Goal: Transaction & Acquisition: Purchase product/service

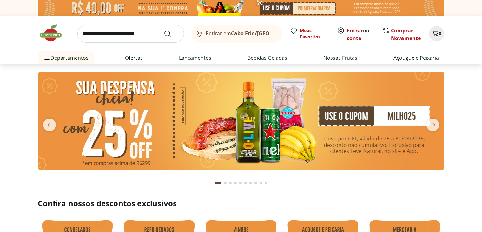
click at [352, 31] on link "Entrar" at bounding box center [355, 30] width 16 height 7
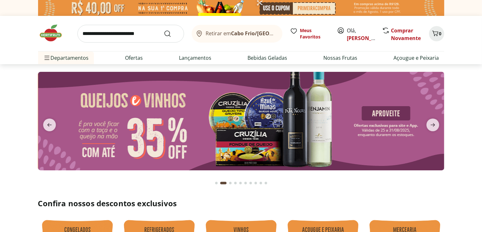
click at [138, 27] on input "search" at bounding box center [130, 34] width 107 height 18
type input "*********"
click at [164, 30] on button "Submit Search" at bounding box center [171, 34] width 15 height 8
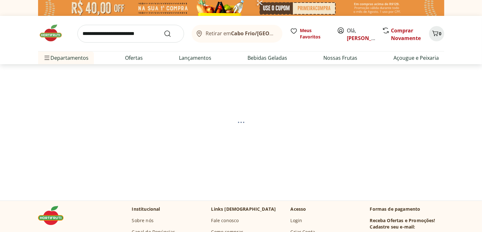
select select "**********"
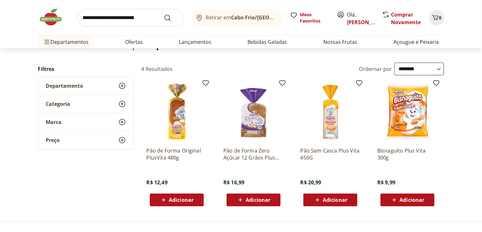
scroll to position [63, 0]
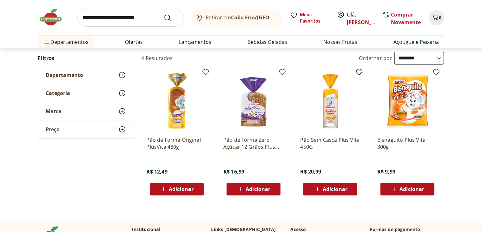
click at [262, 103] on img at bounding box center [253, 101] width 60 height 60
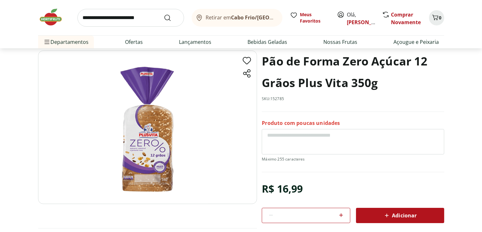
scroll to position [32, 0]
click at [395, 217] on section "Pão de Forma Zero Açúcar 12 Grãos Plus Vita 350g SKU: 152785 Produto com poucas…" at bounding box center [241, 145] width 406 height 190
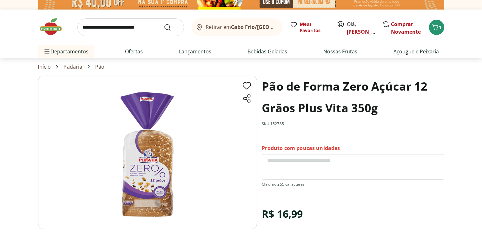
scroll to position [0, 0]
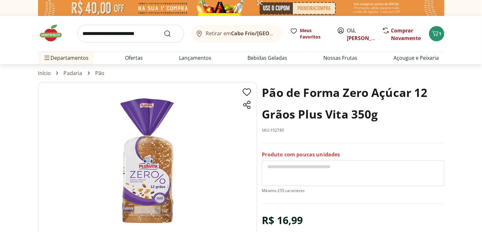
click at [121, 36] on input "search" at bounding box center [130, 34] width 107 height 18
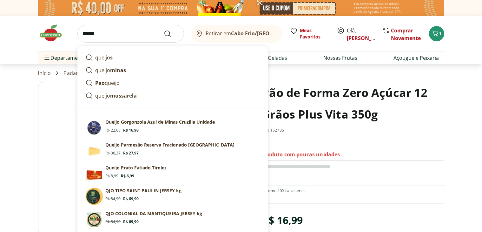
type input "******"
click at [164, 30] on button "Submit Search" at bounding box center [171, 34] width 15 height 8
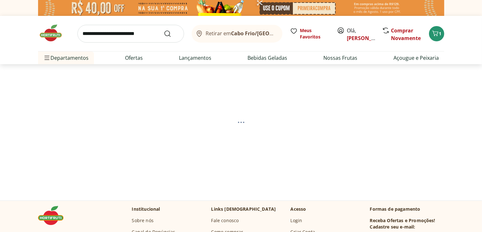
select select "**********"
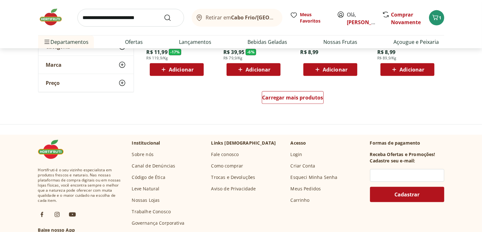
scroll to position [476, 0]
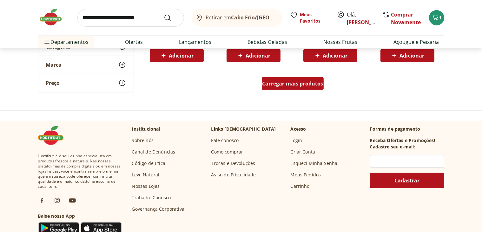
click at [278, 83] on span "Carregar mais produtos" at bounding box center [292, 83] width 61 height 5
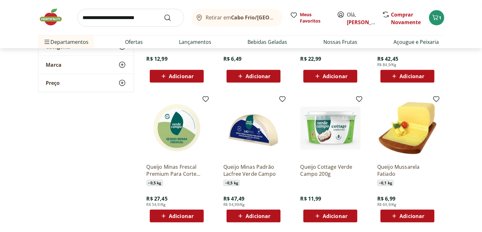
scroll to position [730, 0]
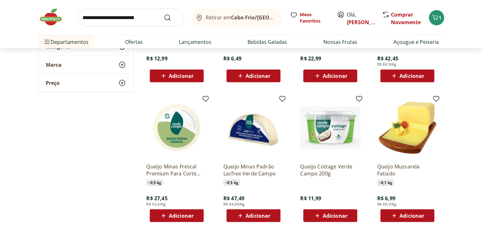
click at [180, 214] on span "Adicionar" at bounding box center [181, 215] width 25 height 5
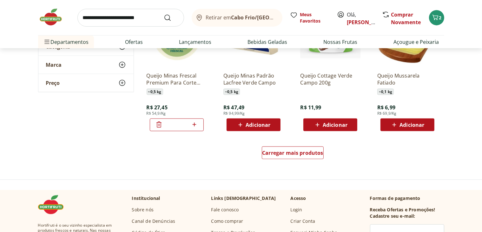
scroll to position [825, 0]
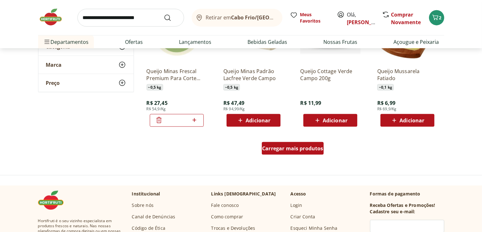
click at [302, 153] on div "Carregar mais produtos" at bounding box center [293, 148] width 62 height 13
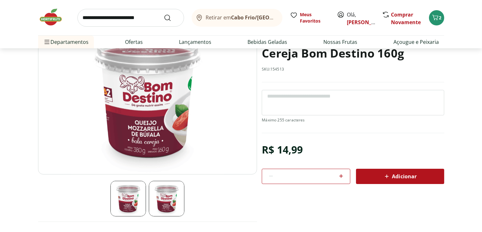
scroll to position [63, 0]
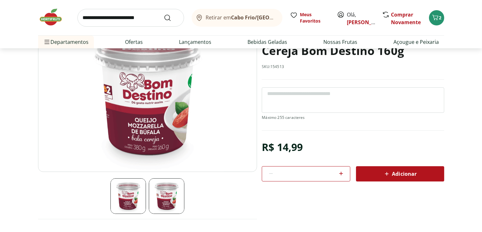
click at [425, 176] on div "Adicionar" at bounding box center [400, 173] width 78 height 11
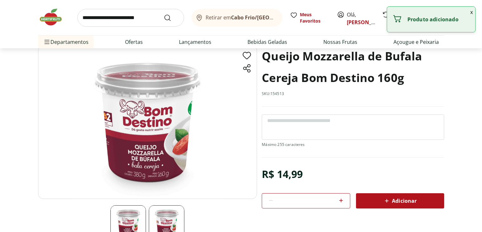
scroll to position [0, 0]
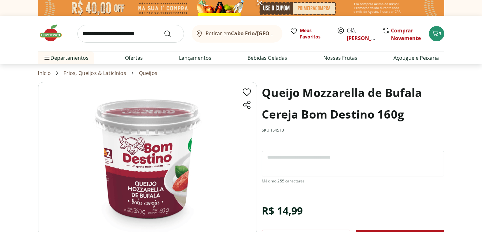
click at [110, 37] on input "search" at bounding box center [130, 34] width 107 height 18
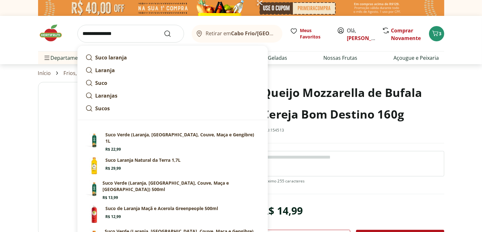
type input "**********"
click at [164, 30] on button "Submit Search" at bounding box center [171, 34] width 15 height 8
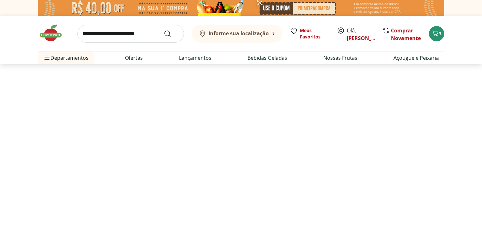
select select "**********"
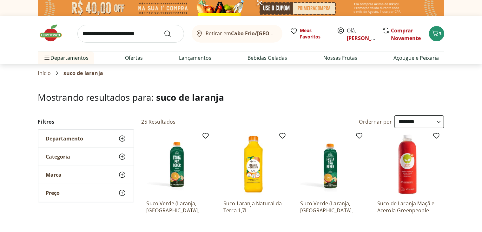
click at [249, 166] on img at bounding box center [253, 164] width 60 height 60
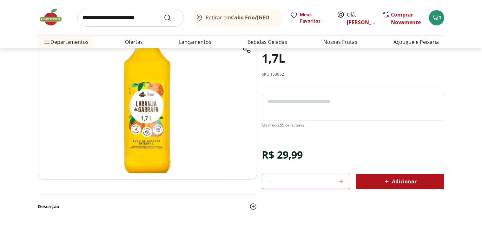
scroll to position [63, 0]
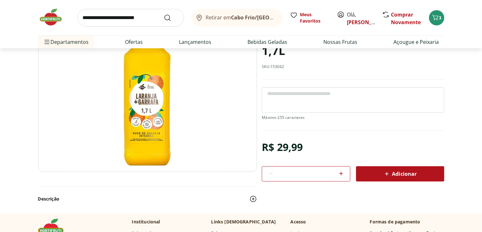
click at [414, 174] on span "Adicionar" at bounding box center [400, 174] width 34 height 8
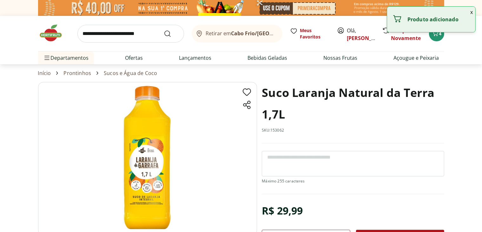
scroll to position [0, 0]
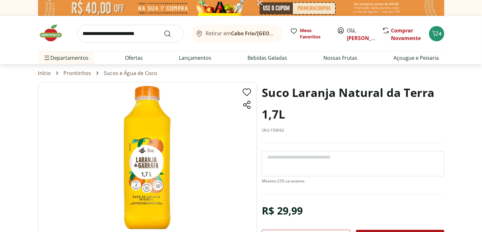
click at [118, 29] on input "search" at bounding box center [130, 34] width 107 height 18
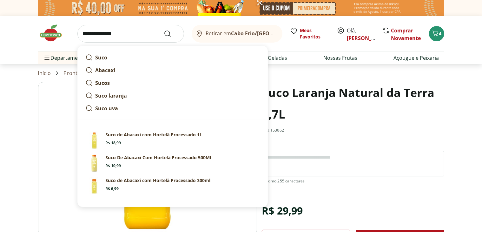
type input "**********"
click at [164, 30] on button "Submit Search" at bounding box center [171, 34] width 15 height 8
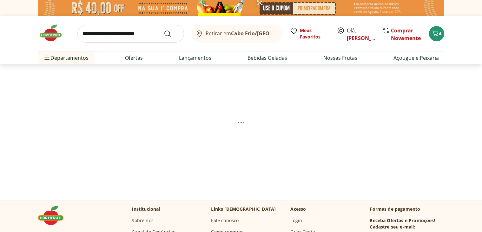
select select "**********"
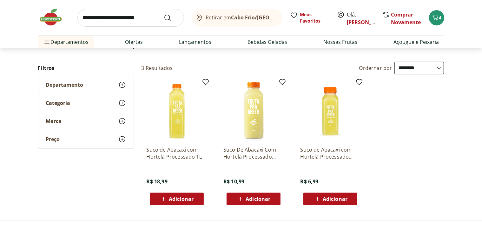
scroll to position [63, 0]
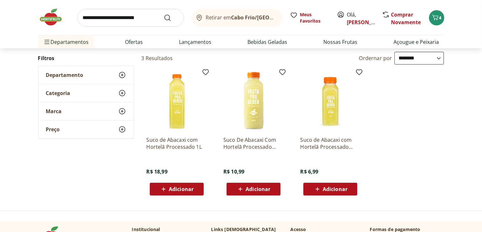
click at [179, 191] on span "Adicionar" at bounding box center [181, 188] width 25 height 5
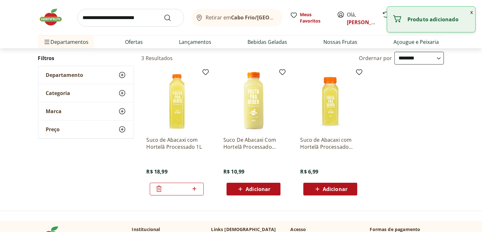
scroll to position [0, 0]
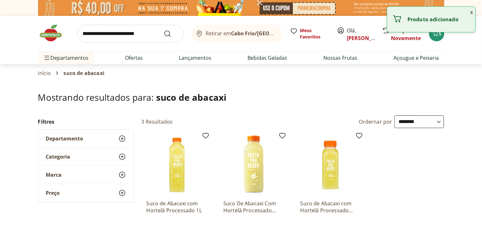
type input "*"
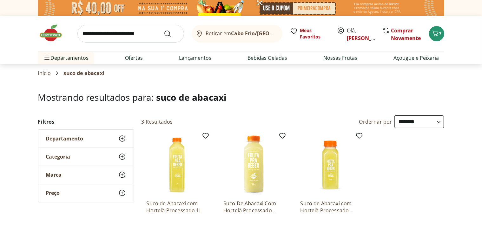
click at [146, 30] on input "search" at bounding box center [130, 34] width 107 height 18
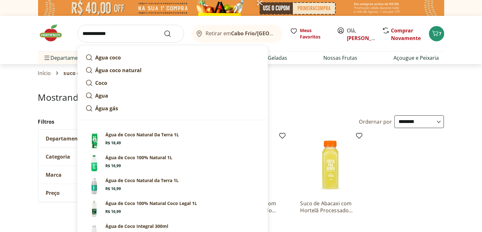
type input "**********"
click at [164, 30] on button "Submit Search" at bounding box center [171, 34] width 15 height 8
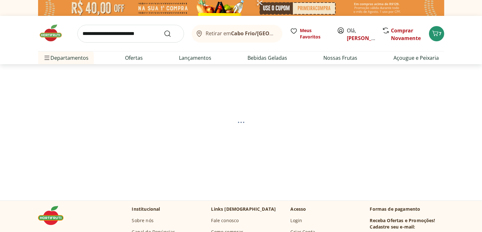
select select "**********"
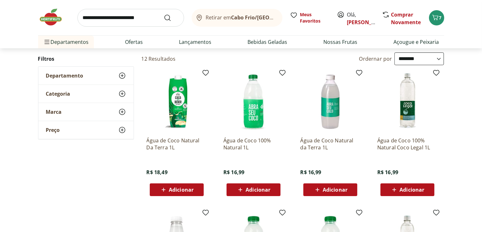
scroll to position [63, 0]
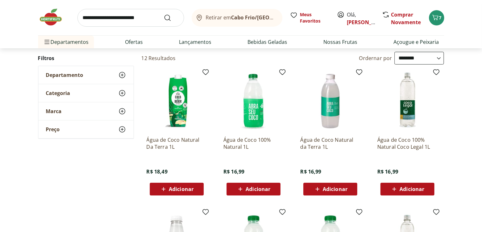
click at [260, 188] on span "Adicionar" at bounding box center [258, 188] width 25 height 5
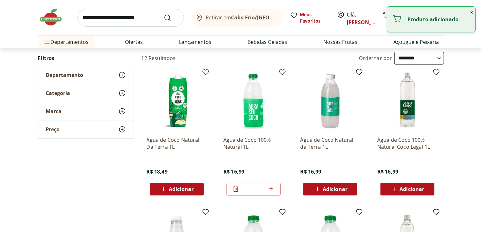
click at [273, 188] on icon at bounding box center [271, 189] width 8 height 8
type input "*"
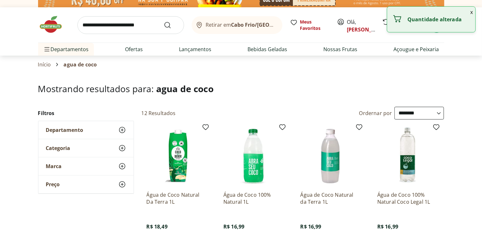
scroll to position [0, 0]
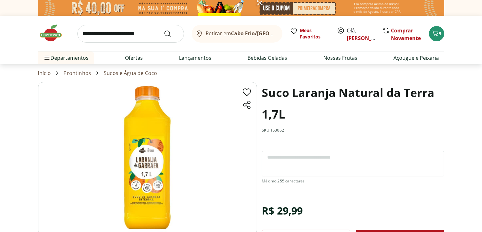
click at [116, 37] on input "search" at bounding box center [130, 34] width 107 height 18
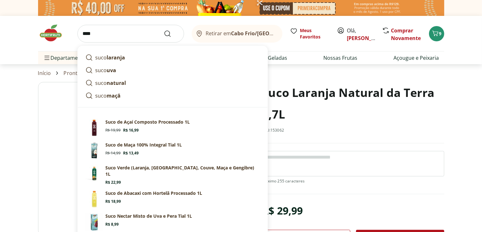
type input "****"
click at [164, 30] on button "Submit Search" at bounding box center [171, 34] width 15 height 8
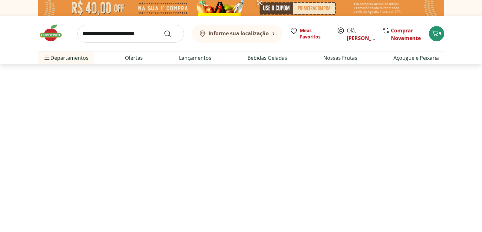
select select "**********"
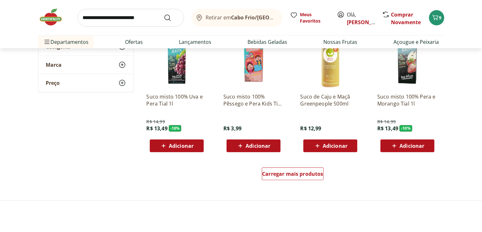
scroll to position [413, 0]
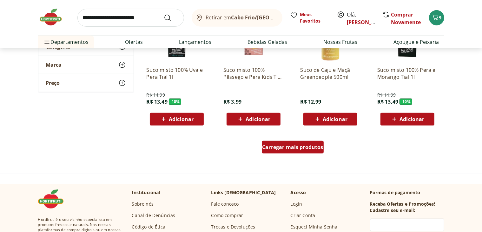
click at [287, 152] on div "Carregar mais produtos" at bounding box center [293, 147] width 62 height 13
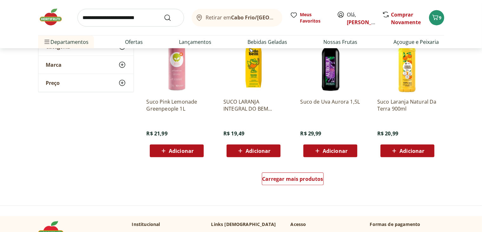
scroll to position [825, 0]
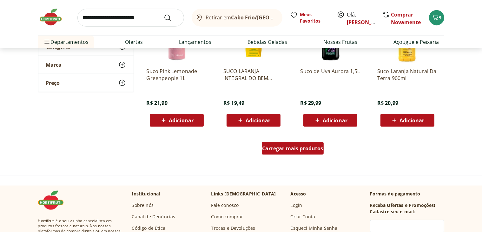
click at [288, 148] on span "Carregar mais produtos" at bounding box center [292, 148] width 61 height 5
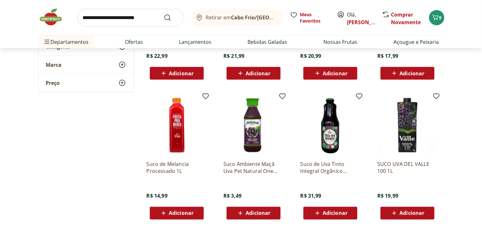
scroll to position [1016, 0]
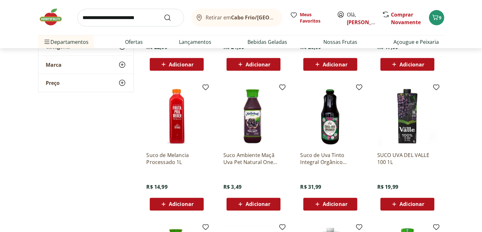
click at [179, 204] on span "Adicionar" at bounding box center [181, 204] width 25 height 5
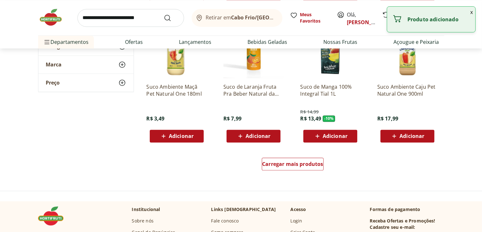
scroll to position [1238, 0]
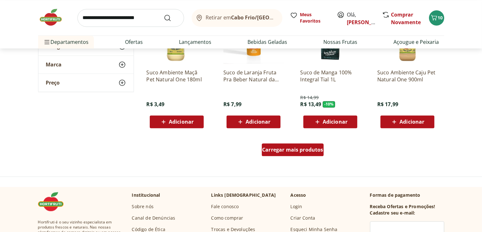
click at [304, 155] on div "Carregar mais produtos" at bounding box center [293, 149] width 62 height 13
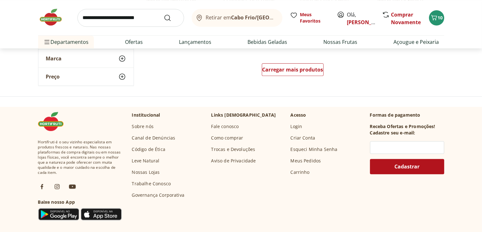
scroll to position [1714, 0]
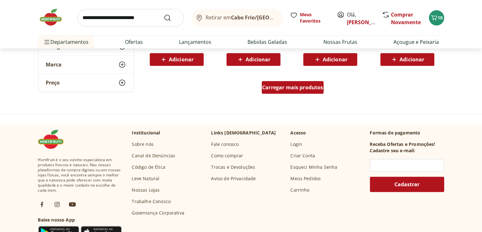
click at [293, 87] on span "Carregar mais produtos" at bounding box center [292, 87] width 61 height 5
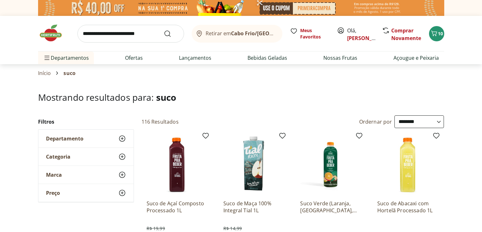
select select "**********"
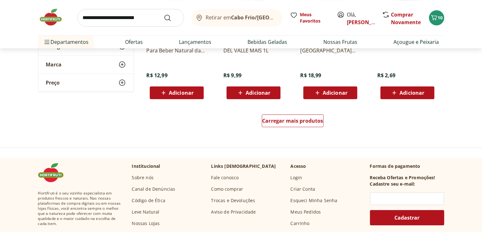
scroll to position [2095, 0]
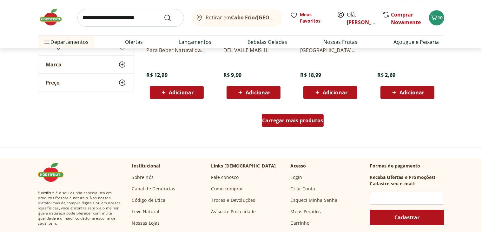
click at [296, 115] on div "Carregar mais produtos" at bounding box center [293, 120] width 62 height 13
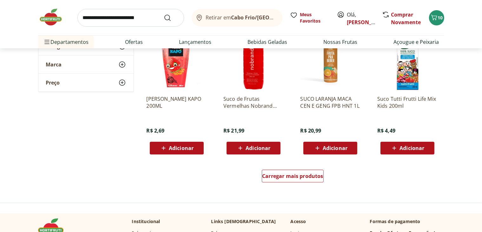
scroll to position [2475, 0]
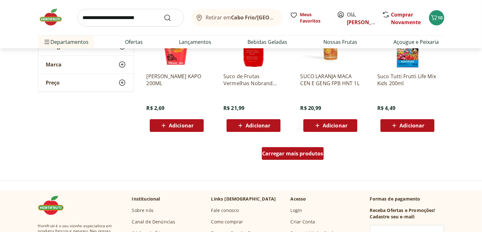
click at [287, 153] on span "Carregar mais produtos" at bounding box center [292, 153] width 61 height 5
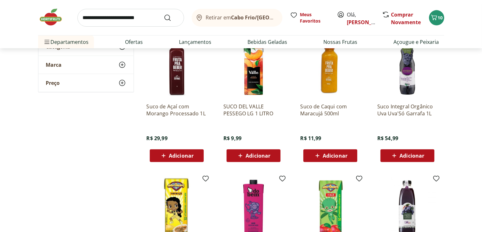
scroll to position [2729, 0]
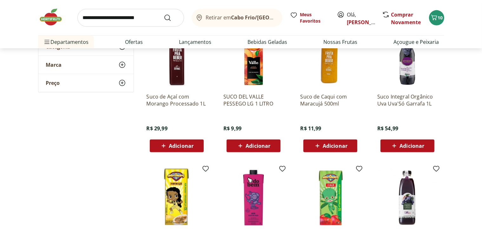
click at [333, 147] on span "Adicionar" at bounding box center [335, 145] width 25 height 5
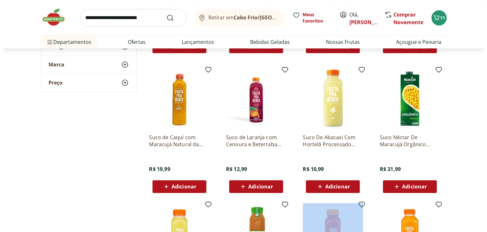
scroll to position [1396, 0]
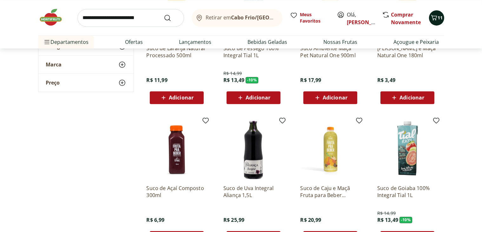
click at [437, 14] on icon "Carrinho" at bounding box center [434, 18] width 8 height 8
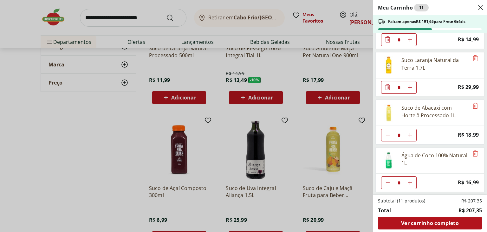
scroll to position [127, 0]
click at [387, 132] on icon "Diminuir Quantidade" at bounding box center [388, 134] width 5 height 5
type input "*"
click at [387, 132] on icon "Diminuir Quantidade" at bounding box center [388, 134] width 5 height 5
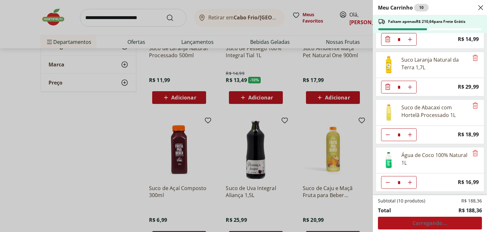
type input "*"
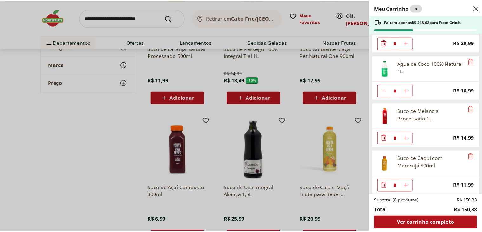
scroll to position [171, 0]
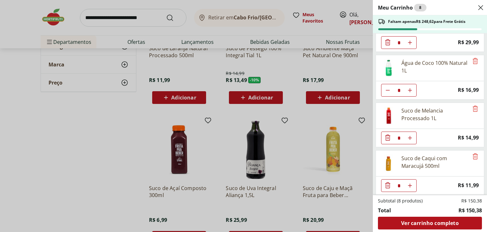
click at [115, 19] on div "Meu Carrinho 8 Faltam apenas R$ 248,62 para Frete Grátis Pão de Forma Zero Açúc…" at bounding box center [243, 116] width 487 height 232
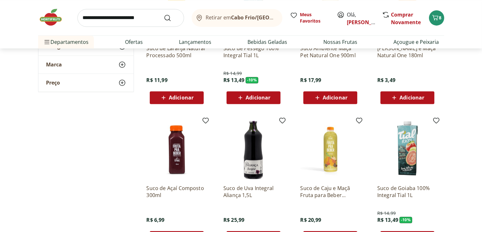
click at [115, 19] on input "search" at bounding box center [130, 18] width 107 height 18
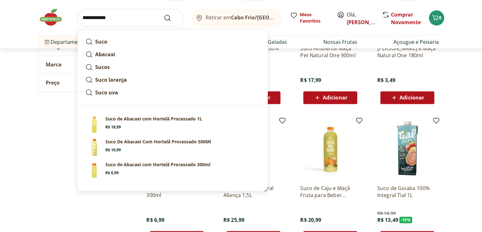
type input "**********"
click at [164, 14] on button "Submit Search" at bounding box center [171, 18] width 15 height 8
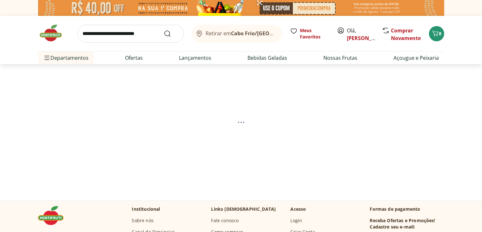
select select "**********"
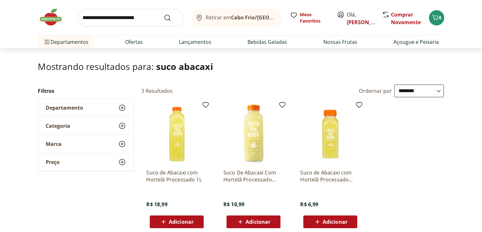
scroll to position [32, 0]
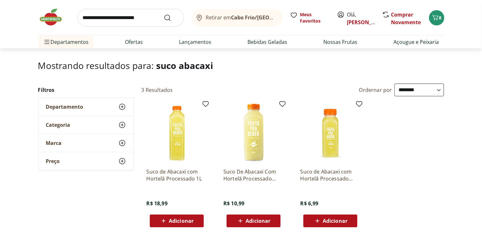
click at [183, 224] on span "Adicionar" at bounding box center [177, 221] width 34 height 8
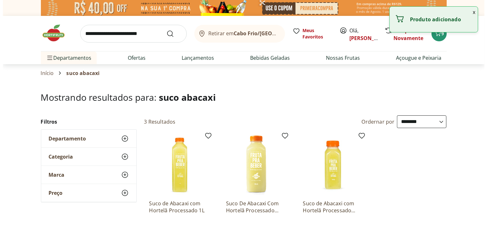
scroll to position [0, 0]
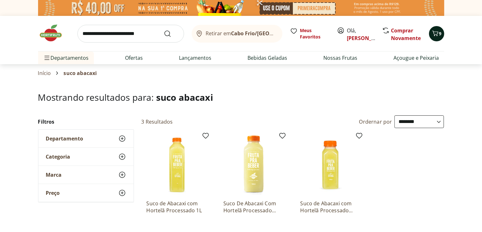
click at [436, 33] on icon "Carrinho" at bounding box center [436, 34] width 8 height 8
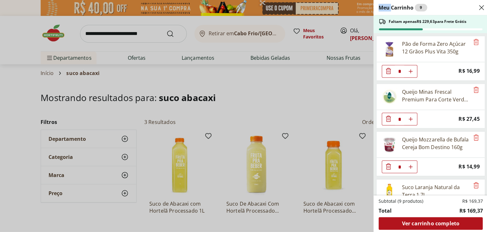
click at [436, 33] on div "Meu Carrinho 9 Faltam apenas R$ 229,63 para Frete Grátis Pão de Forma Zero Açúc…" at bounding box center [243, 116] width 487 height 232
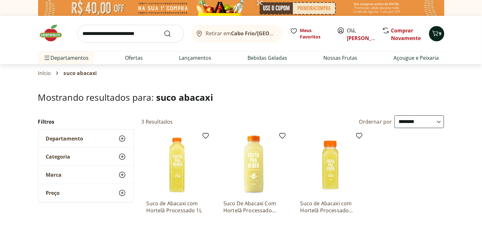
click at [435, 31] on icon "Carrinho" at bounding box center [435, 32] width 6 height 5
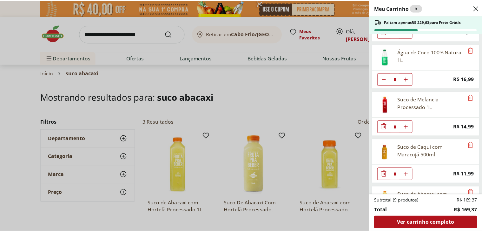
scroll to position [218, 0]
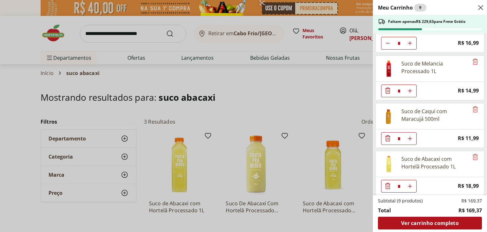
click at [333, 87] on div "Meu Carrinho 9 Faltam apenas R$ 229,63 para Frete Grátis Pão de Forma Zero Açúc…" at bounding box center [243, 116] width 487 height 232
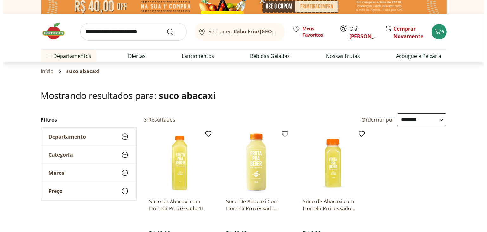
scroll to position [0, 0]
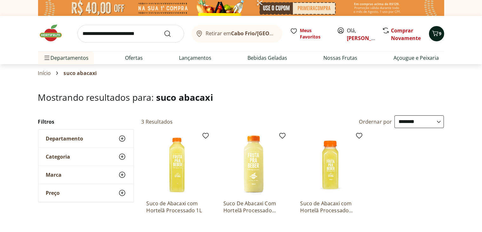
click at [439, 36] on span "9" at bounding box center [440, 33] width 3 height 6
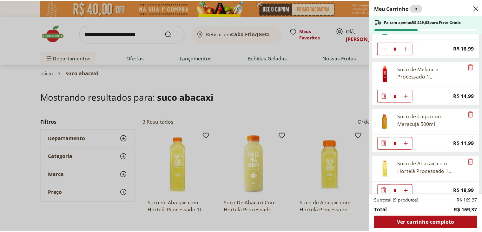
scroll to position [218, 0]
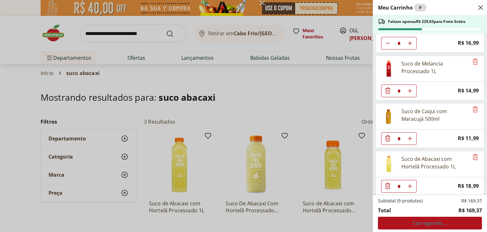
click at [305, 110] on div "Meu Carrinho 9 Faltam apenas R$ 229,63 para Frete Grátis Pão de Forma Zero Açúc…" at bounding box center [243, 116] width 487 height 232
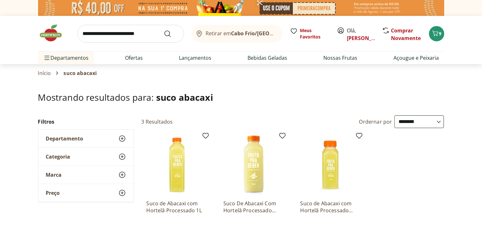
click at [136, 30] on input "search" at bounding box center [130, 34] width 107 height 18
type input "*******"
click button "Submit Search" at bounding box center [171, 34] width 15 height 8
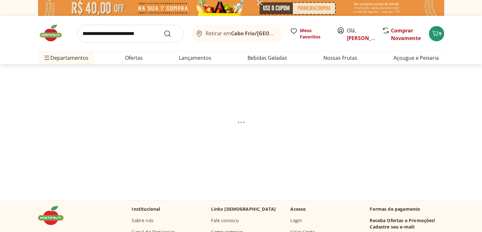
select select "**********"
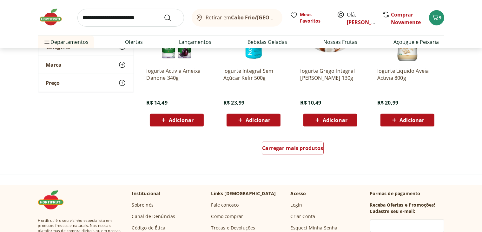
scroll to position [413, 0]
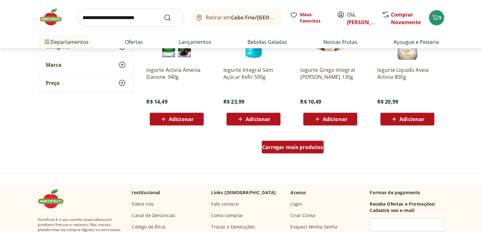
click at [316, 145] on span "Carregar mais produtos" at bounding box center [292, 146] width 61 height 5
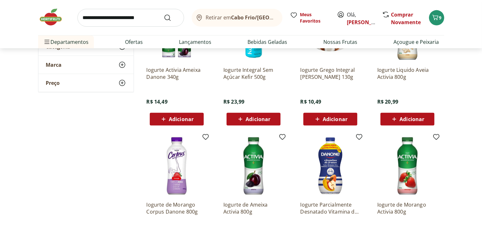
click at [316, 145] on img at bounding box center [330, 166] width 60 height 60
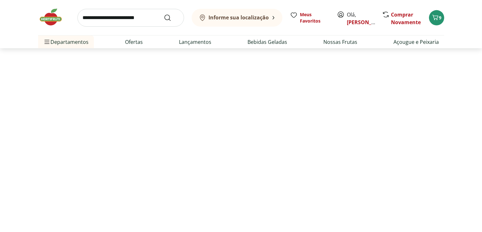
select select "**********"
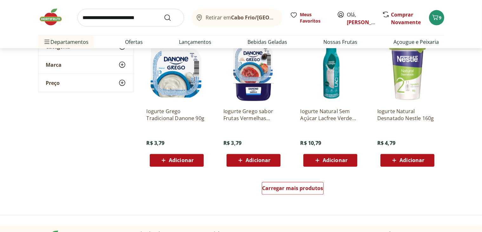
scroll to position [1047, 0]
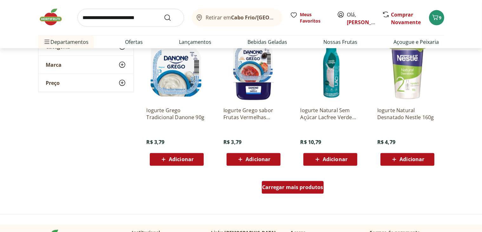
click at [279, 188] on span "Carregar mais produtos" at bounding box center [292, 187] width 61 height 5
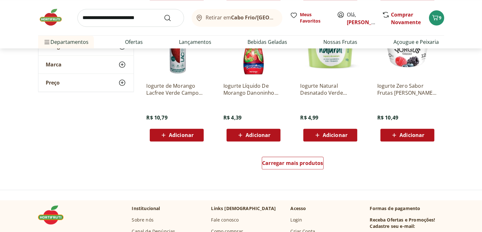
scroll to position [1492, 0]
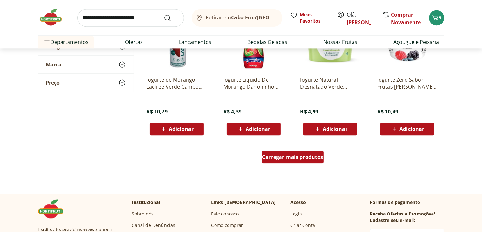
click at [285, 161] on div "Carregar mais produtos" at bounding box center [293, 156] width 62 height 13
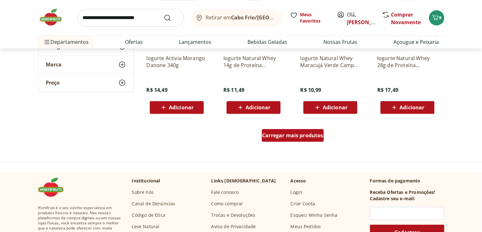
scroll to position [1936, 0]
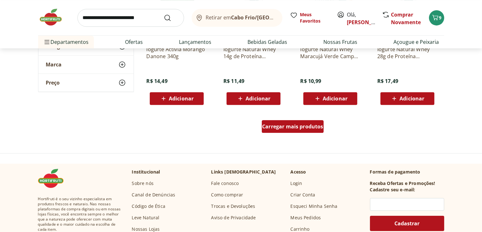
click at [296, 126] on span "Carregar mais produtos" at bounding box center [292, 126] width 61 height 5
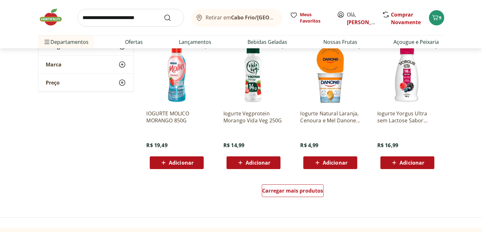
scroll to position [2285, 0]
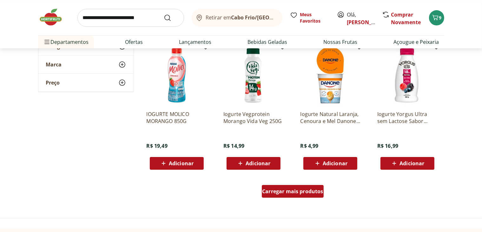
click at [294, 194] on span "Carregar mais produtos" at bounding box center [292, 191] width 61 height 5
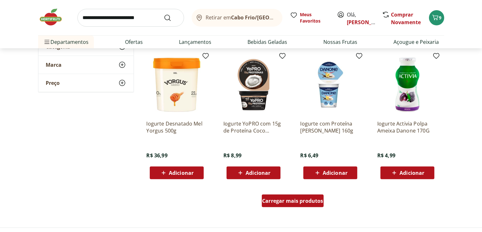
scroll to position [2698, 0]
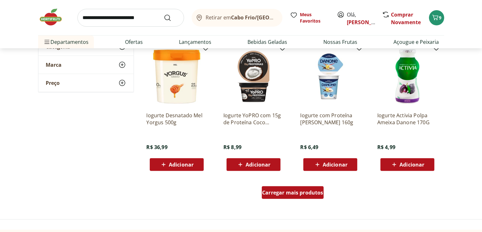
click at [294, 194] on span "Carregar mais produtos" at bounding box center [292, 192] width 61 height 5
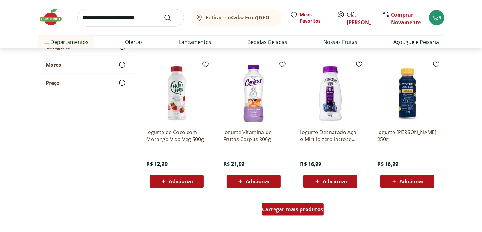
scroll to position [3110, 0]
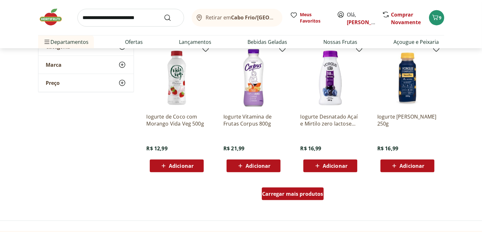
click at [295, 193] on span "Carregar mais produtos" at bounding box center [292, 193] width 61 height 5
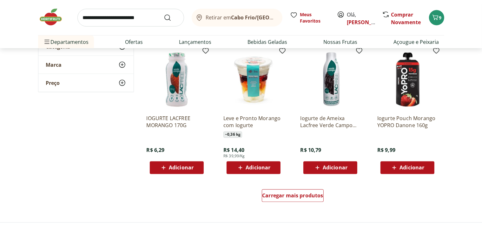
scroll to position [3523, 0]
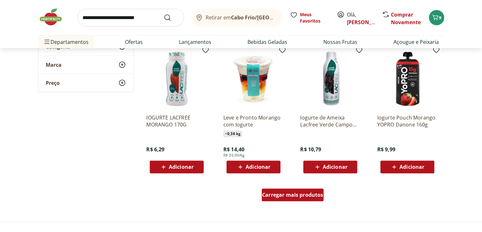
click at [294, 195] on span "Carregar mais produtos" at bounding box center [292, 194] width 61 height 5
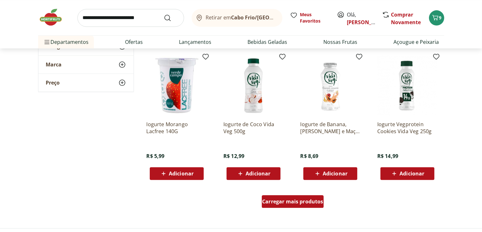
scroll to position [3935, 0]
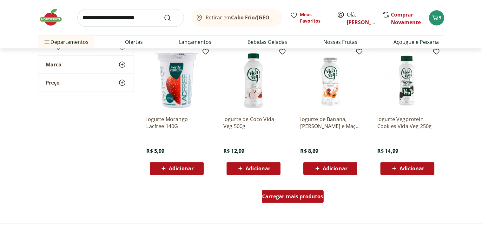
click at [294, 195] on span "Carregar mais produtos" at bounding box center [292, 196] width 61 height 5
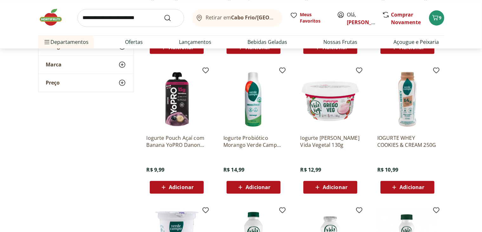
scroll to position [3777, 0]
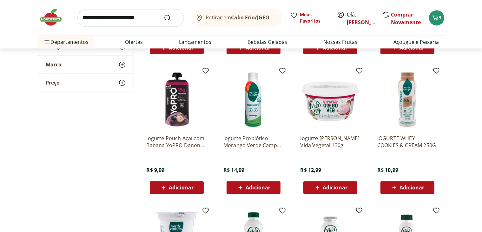
click at [140, 16] on input "search" at bounding box center [130, 18] width 107 height 18
type input "**********"
click at [164, 14] on button "Submit Search" at bounding box center [171, 18] width 15 height 8
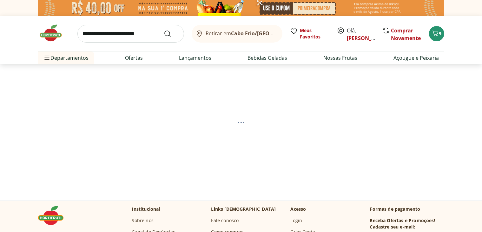
select select "**********"
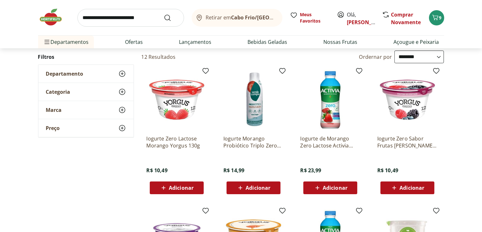
scroll to position [63, 0]
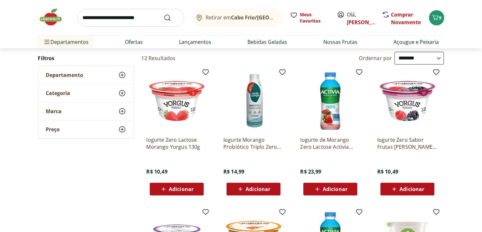
click at [182, 191] on span "Adicionar" at bounding box center [181, 188] width 25 height 5
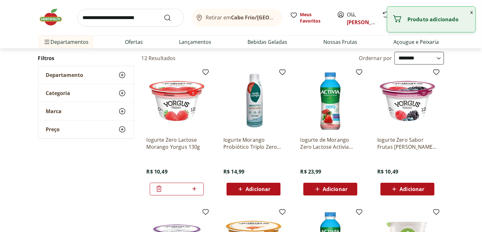
click at [334, 188] on span "Adicionar" at bounding box center [335, 188] width 25 height 5
click at [415, 189] on span "Adicionar" at bounding box center [412, 188] width 25 height 5
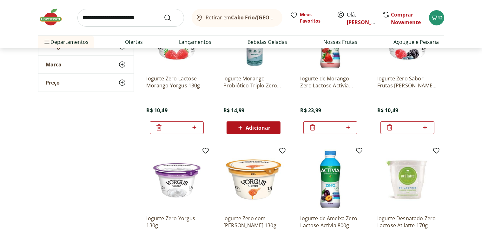
scroll to position [0, 0]
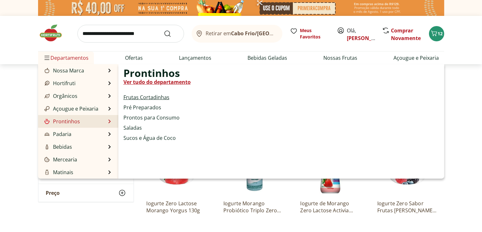
click at [142, 97] on link "Frutas Cortadinhas" at bounding box center [146, 97] width 46 height 8
select select "**********"
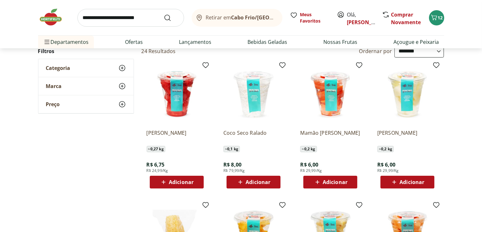
scroll to position [63, 0]
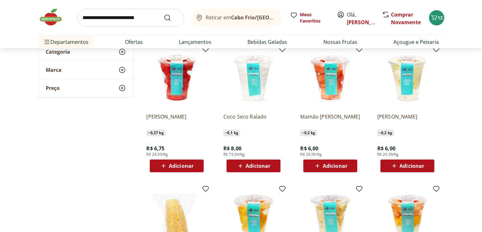
click at [172, 168] on span "Adicionar" at bounding box center [181, 165] width 25 height 5
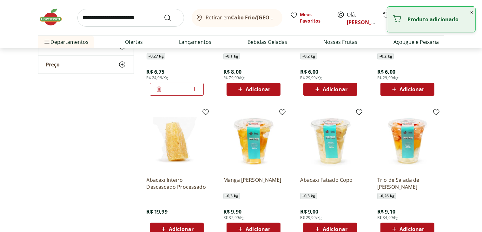
scroll to position [159, 0]
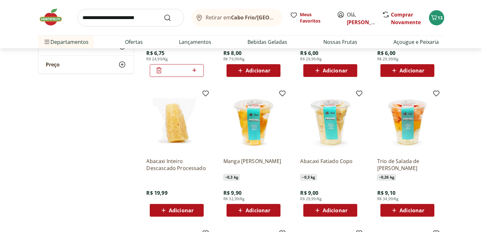
click at [413, 208] on span "Adicionar" at bounding box center [412, 210] width 25 height 5
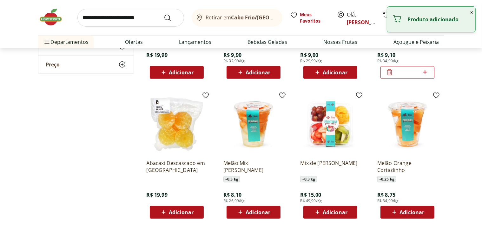
scroll to position [317, 0]
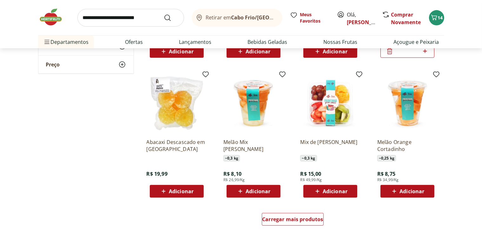
click at [335, 189] on span "Adicionar" at bounding box center [335, 191] width 25 height 5
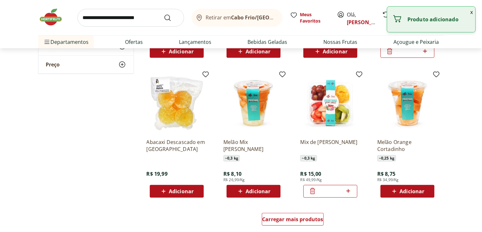
click at [173, 194] on span "Adicionar" at bounding box center [181, 191] width 25 height 5
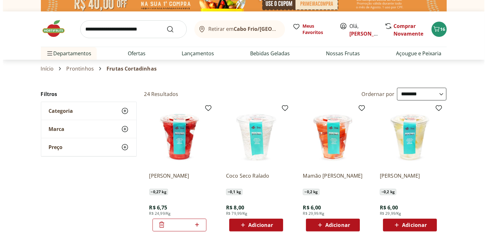
scroll to position [0, 0]
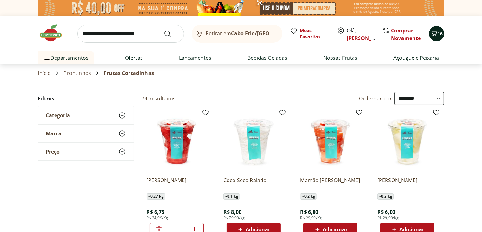
click at [435, 29] on div "16" at bounding box center [436, 34] width 5 height 10
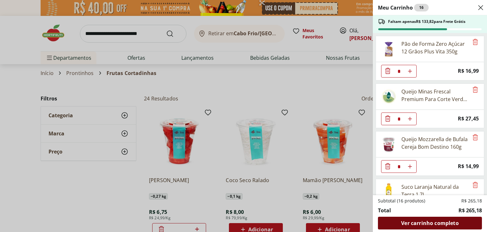
click at [435, 220] on span "Ver carrinho completo" at bounding box center [429, 222] width 57 height 5
